Goal: Navigation & Orientation: Find specific page/section

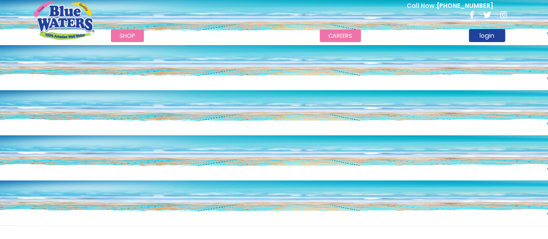
click at [340, 37] on link "careers" at bounding box center [340, 35] width 41 height 13
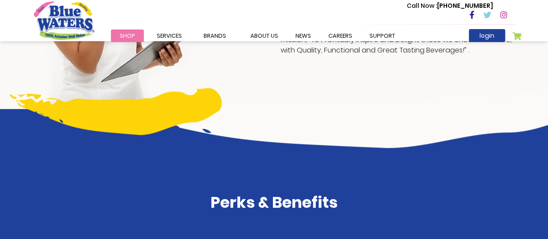
scroll to position [225, 0]
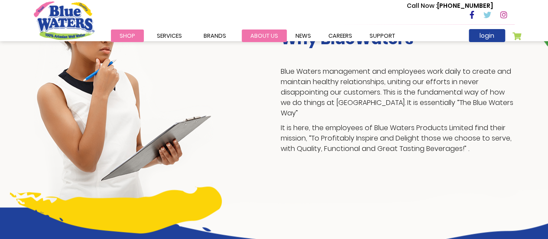
click at [262, 36] on link "about us" at bounding box center [264, 35] width 45 height 13
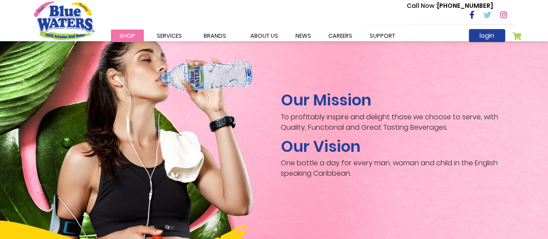
scroll to position [1254, 0]
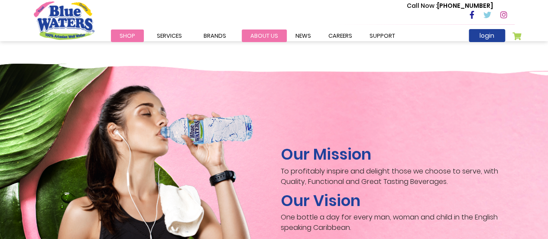
click at [256, 33] on link "about us" at bounding box center [264, 35] width 45 height 13
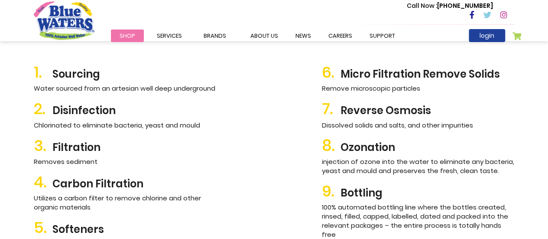
scroll to position [1084, 0]
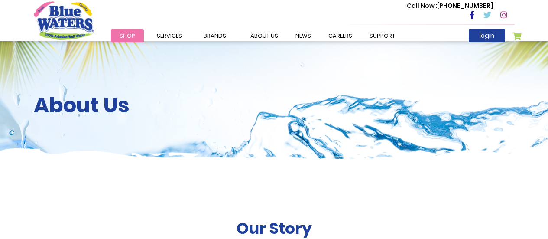
scroll to position [1254, 0]
